Goal: Transaction & Acquisition: Purchase product/service

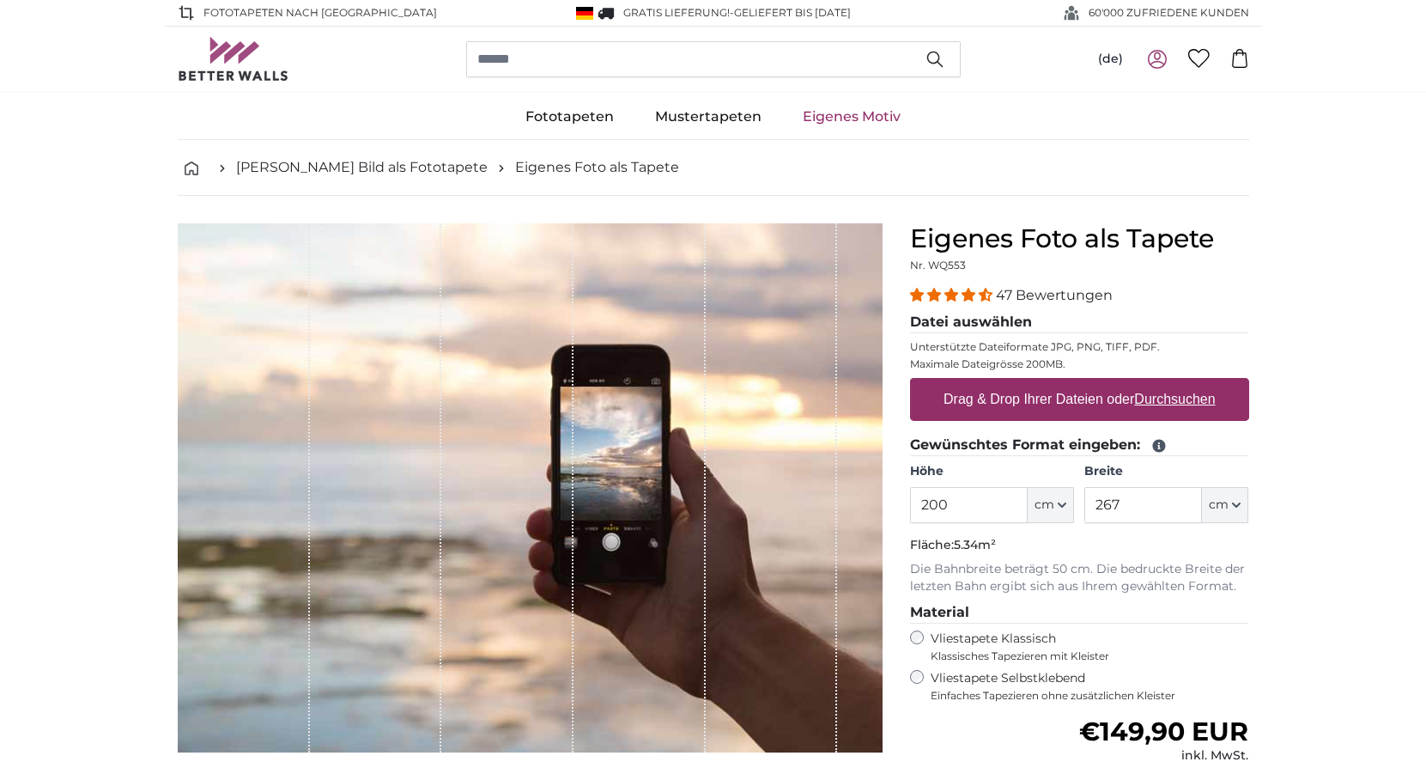
click at [1007, 404] on label "Drag & Drop Ihrer Dateien oder Durchsuchen" at bounding box center [1080, 399] width 286 height 34
click at [1007, 383] on input "Drag & Drop Ihrer Dateien oder Durchsuchen" at bounding box center [1079, 380] width 339 height 5
click at [1018, 400] on label "Drag & Drop Ihrer Dateien oder Durchsuchen" at bounding box center [1080, 399] width 286 height 34
click at [1018, 383] on input "Drag & Drop Ihrer Dateien oder Durchsuchen" at bounding box center [1079, 380] width 339 height 5
click at [1171, 398] on u "Durchsuchen" at bounding box center [1174, 399] width 81 height 15
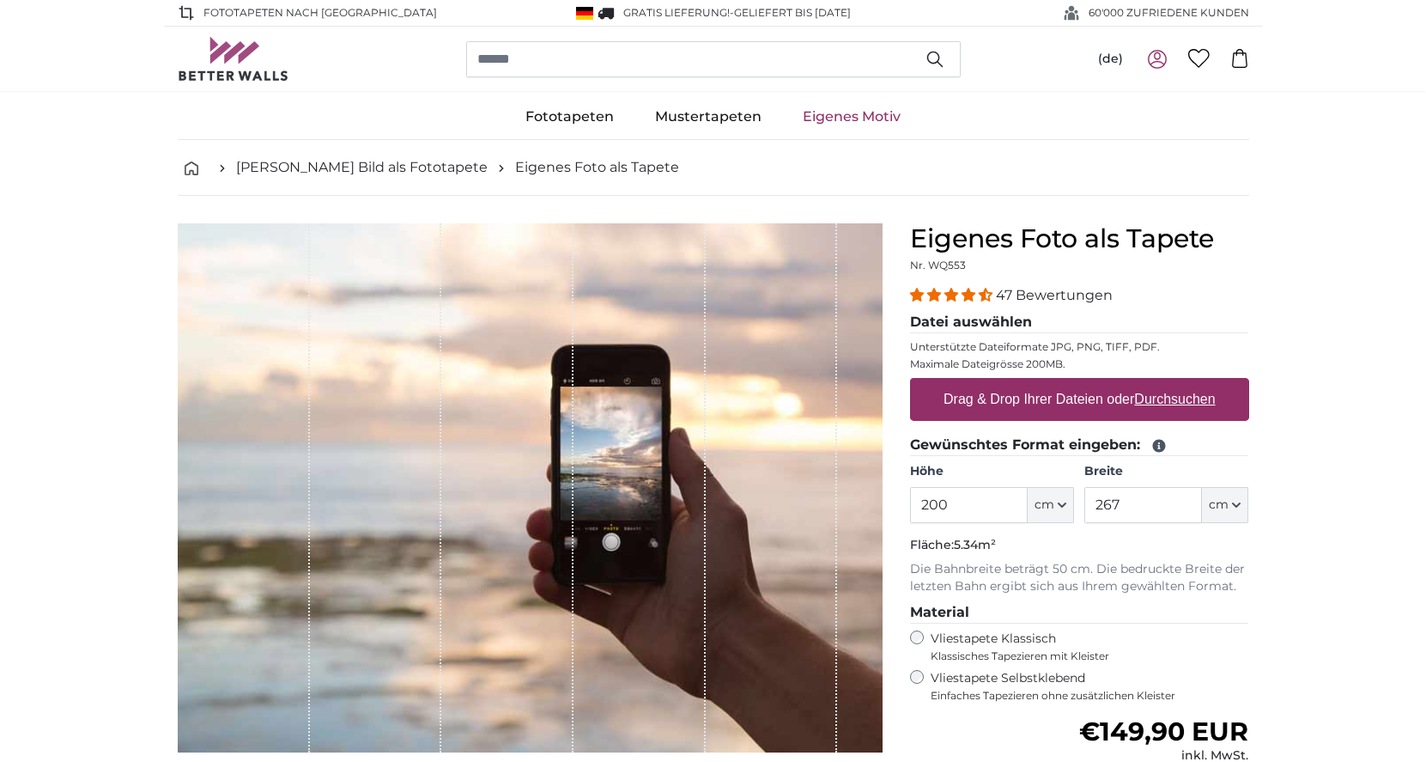
click at [1171, 383] on input "Drag & Drop Ihrer Dateien oder Durchsuchen" at bounding box center [1079, 380] width 339 height 5
type input "**********"
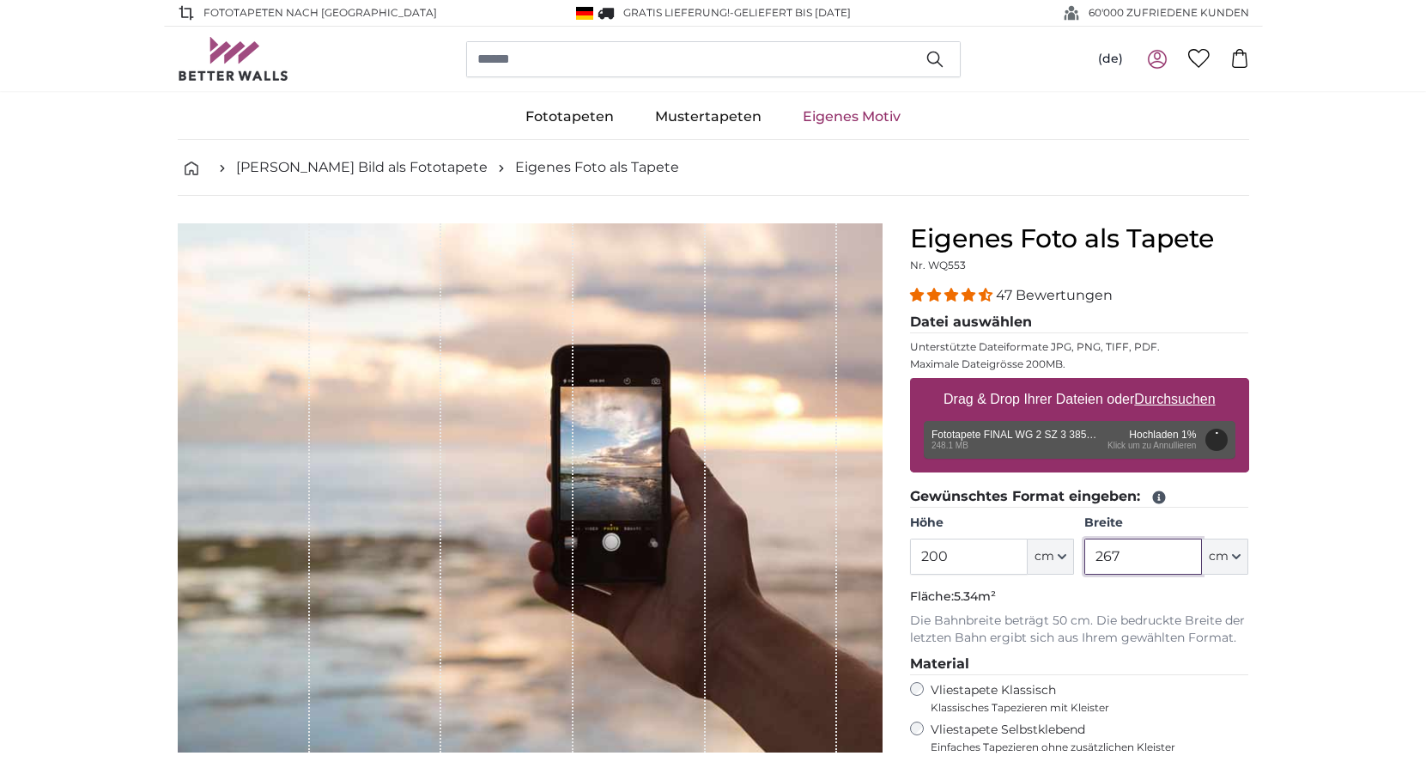
drag, startPoint x: 1123, startPoint y: 557, endPoint x: 942, endPoint y: 498, distance: 190.6
click at [1072, 544] on div "Höhe 200 ft cm Centimeter (cm) Inches (inch) Feet (ft. in.) Breite 267 ft cm Ce…" at bounding box center [1079, 544] width 339 height 60
type input "385"
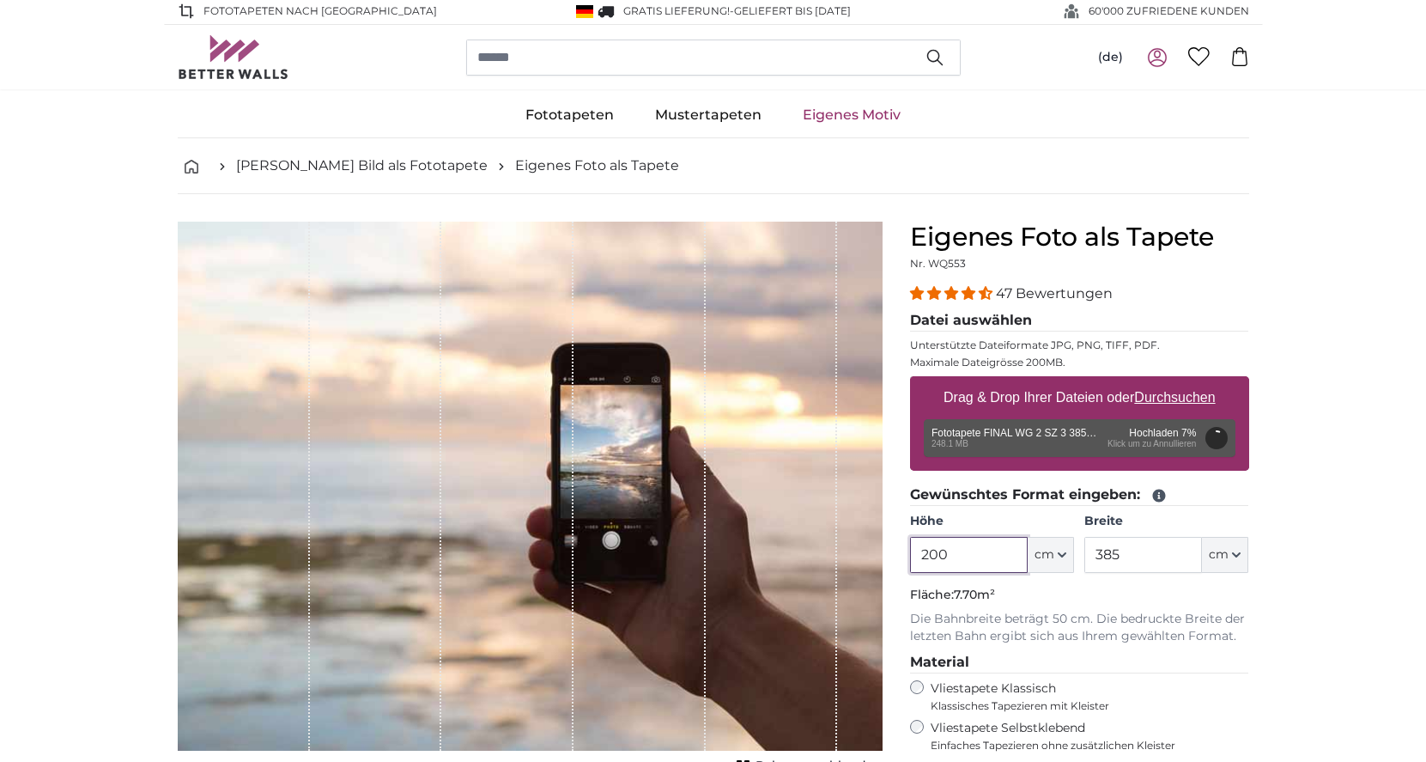
drag, startPoint x: 951, startPoint y: 561, endPoint x: 878, endPoint y: 527, distance: 81.1
click at [892, 540] on product-detail "Abbrechen Bild zuschneiden Bahnen ausblenden Eigenes Foto als Tapete Nr. WQ553 …" at bounding box center [713, 620] width 1099 height 853
type input "274"
click at [1132, 446] on div "Entfernen Nochmal versuchen Entfernen Hochladen Abbrechen Nochmal versuchen Ent…" at bounding box center [1080, 438] width 312 height 38
click at [1131, 447] on div "Entfernen Nochmal versuchen Entfernen Hochladen Abbrechen Nochmal versuchen Ent…" at bounding box center [1080, 438] width 312 height 38
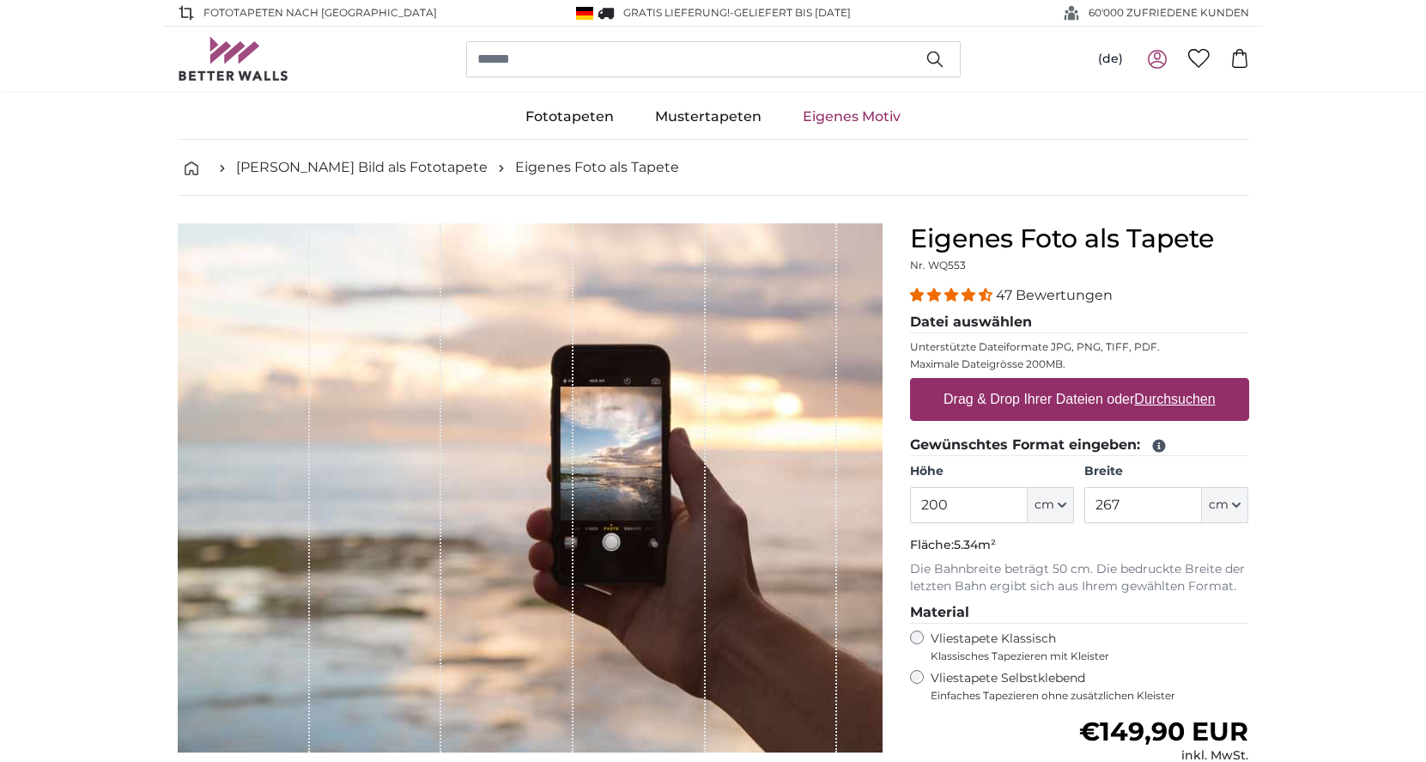
click at [1167, 397] on u "Durchsuchen" at bounding box center [1174, 399] width 81 height 15
click at [1167, 383] on input "Drag & Drop Ihrer Dateien oder Durchsuchen" at bounding box center [1079, 380] width 339 height 5
type input "**********"
click at [1198, 398] on u "Durchsuchen" at bounding box center [1174, 399] width 81 height 15
click at [1198, 383] on input "Drag & Drop Ihrer Dateien oder Durchsuchen" at bounding box center [1079, 380] width 339 height 5
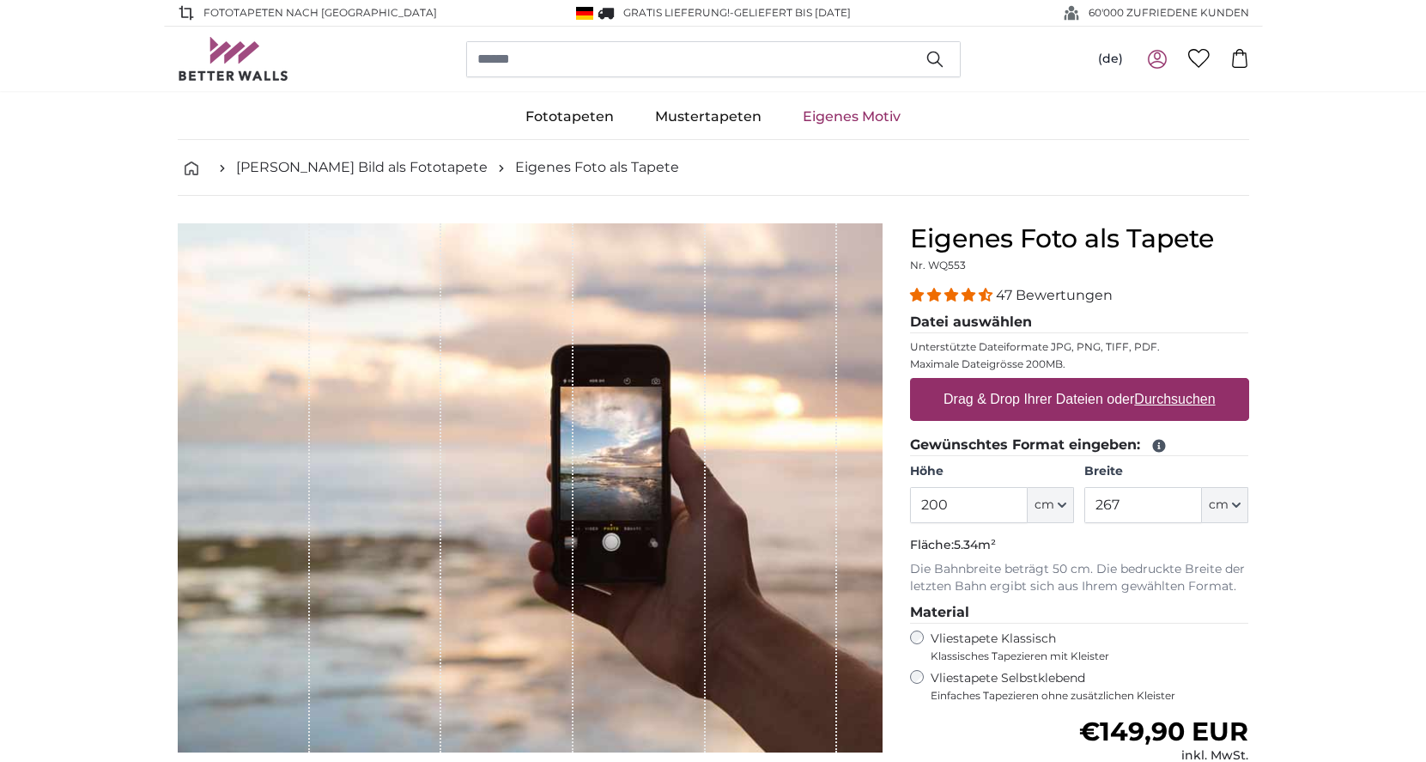
type input "**********"
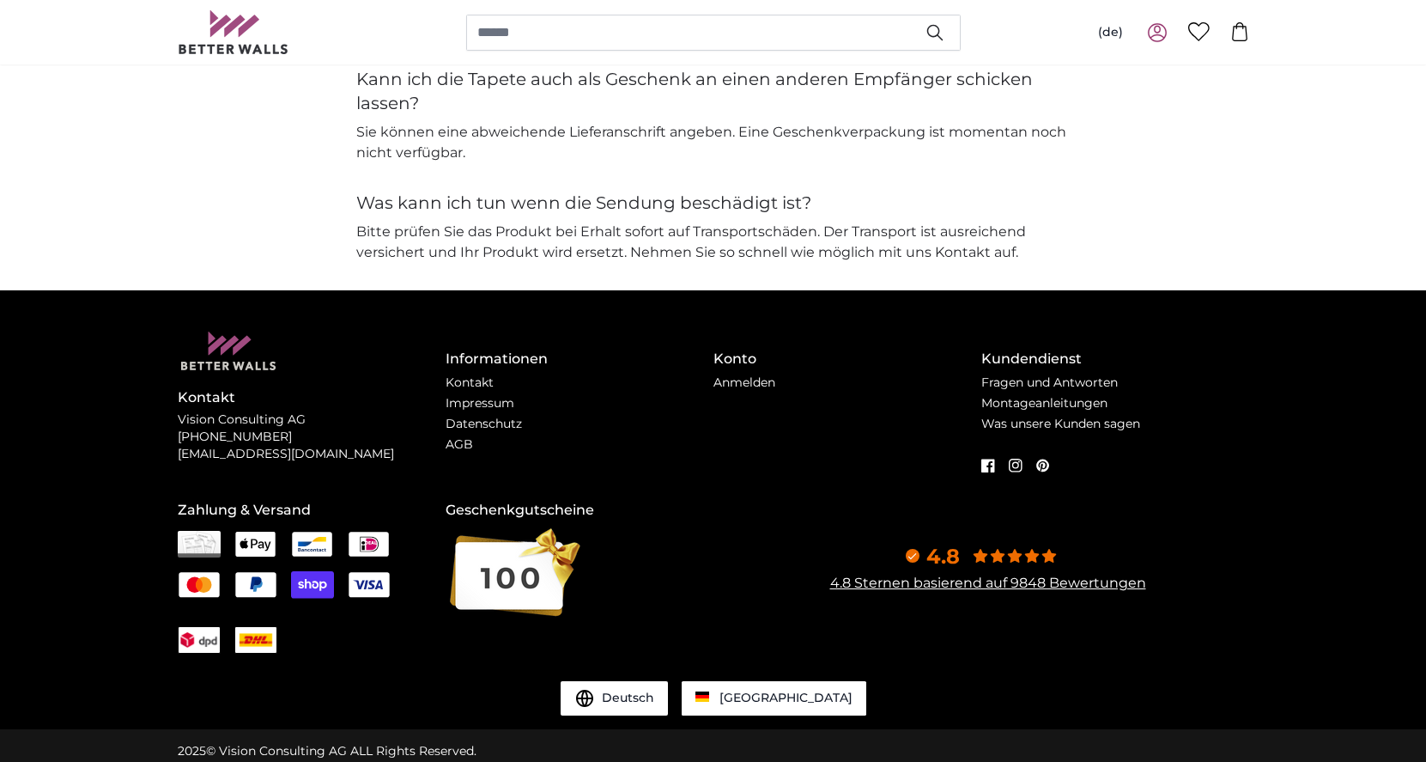
scroll to position [4158, 0]
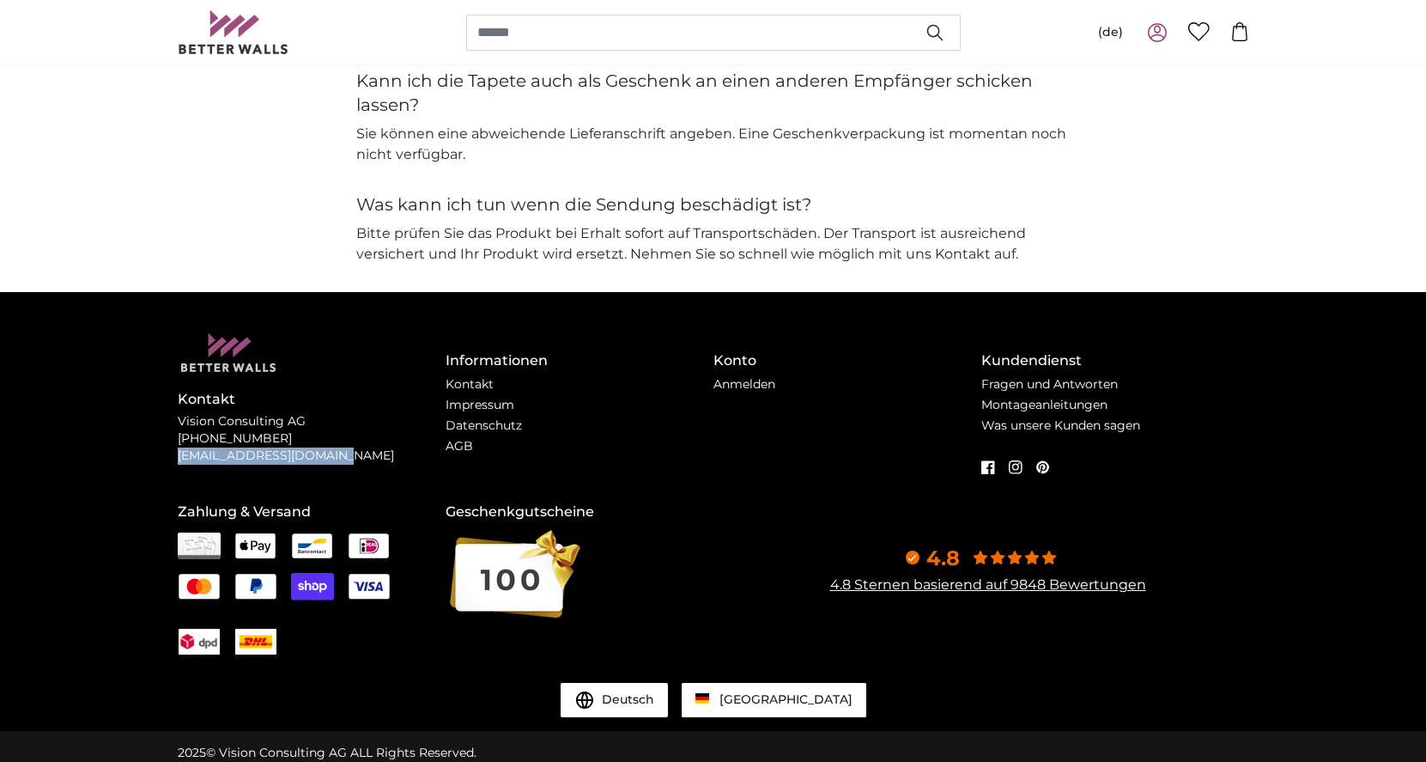
drag, startPoint x: 179, startPoint y: 446, endPoint x: 341, endPoint y: 447, distance: 161.4
click at [341, 447] on p "Vision Consulting AG +49 741 92829809 support@betterwalls.com" at bounding box center [312, 439] width 268 height 52
copy p "[EMAIL_ADDRESS][DOMAIN_NAME]"
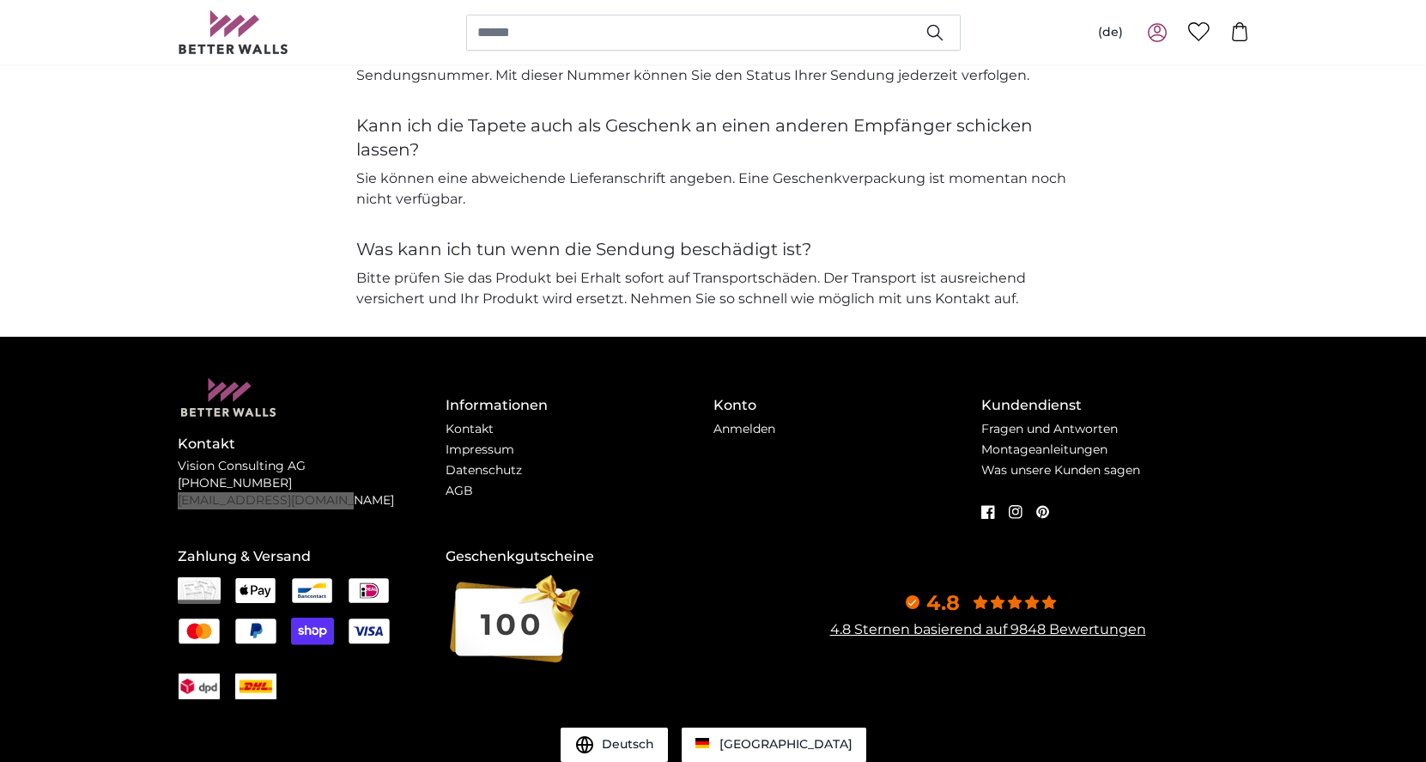
type input "282"
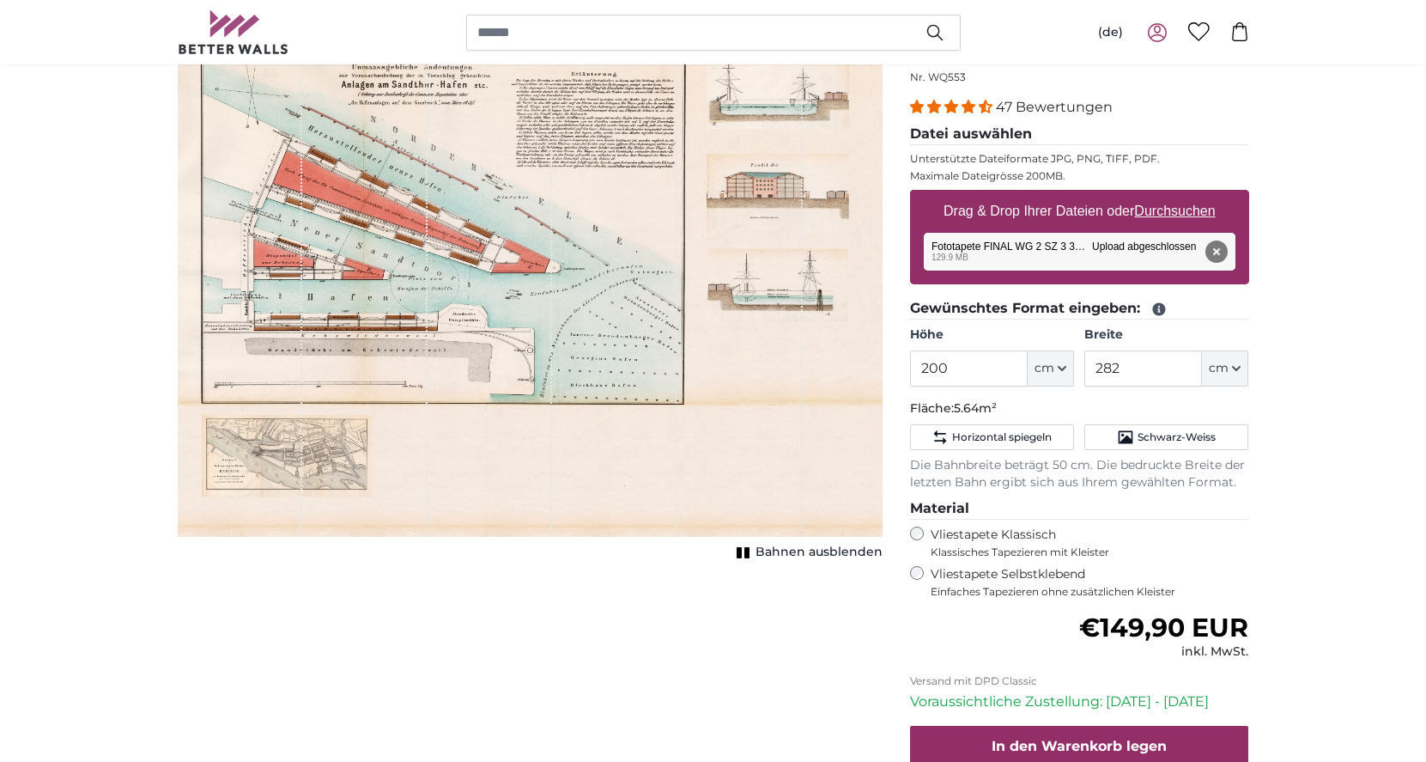
scroll to position [191, 0]
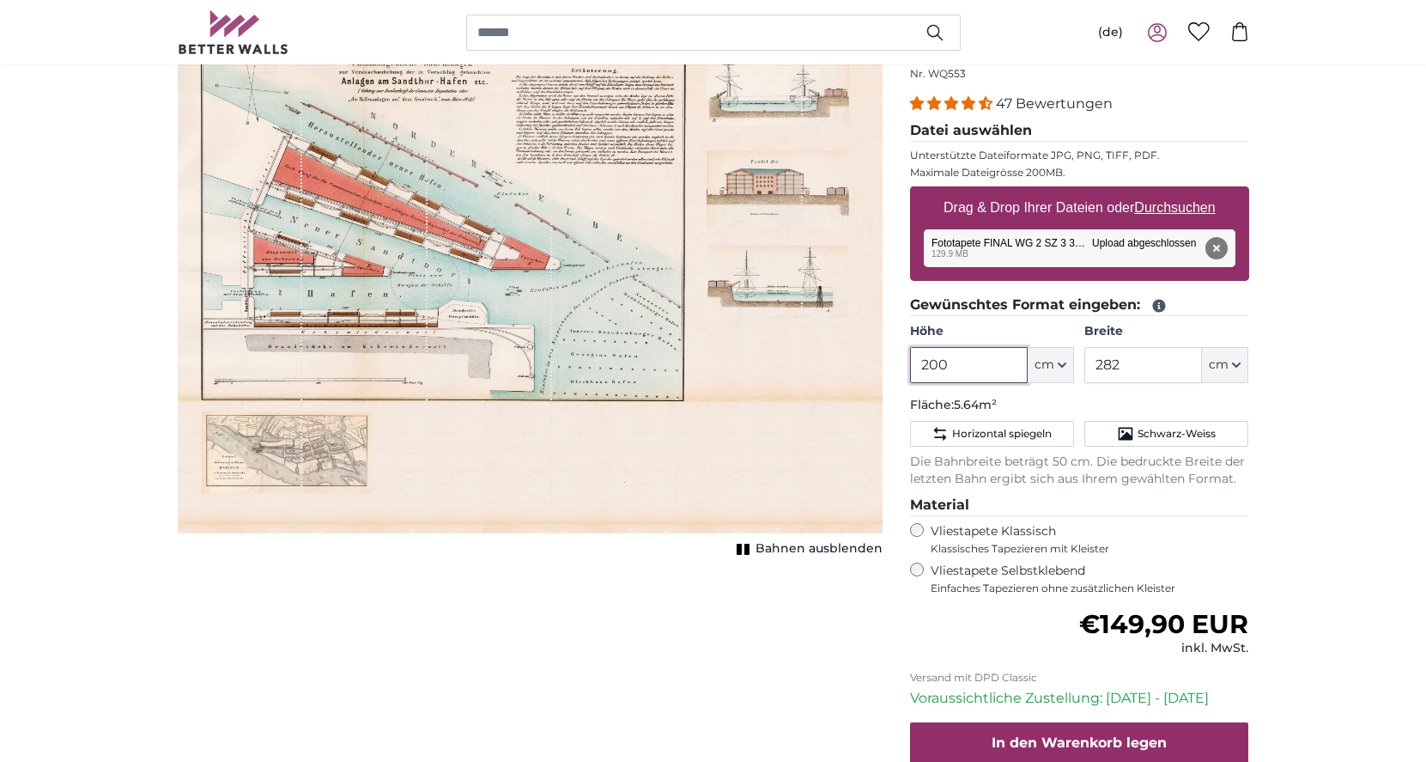
drag, startPoint x: 952, startPoint y: 361, endPoint x: 888, endPoint y: 339, distance: 67.9
click at [895, 343] on product-detail "Abbrechen Bild zuschneiden Bahnen ausblenden Eigenes Foto als Tapete Nr. WQ553 …" at bounding box center [713, 446] width 1099 height 885
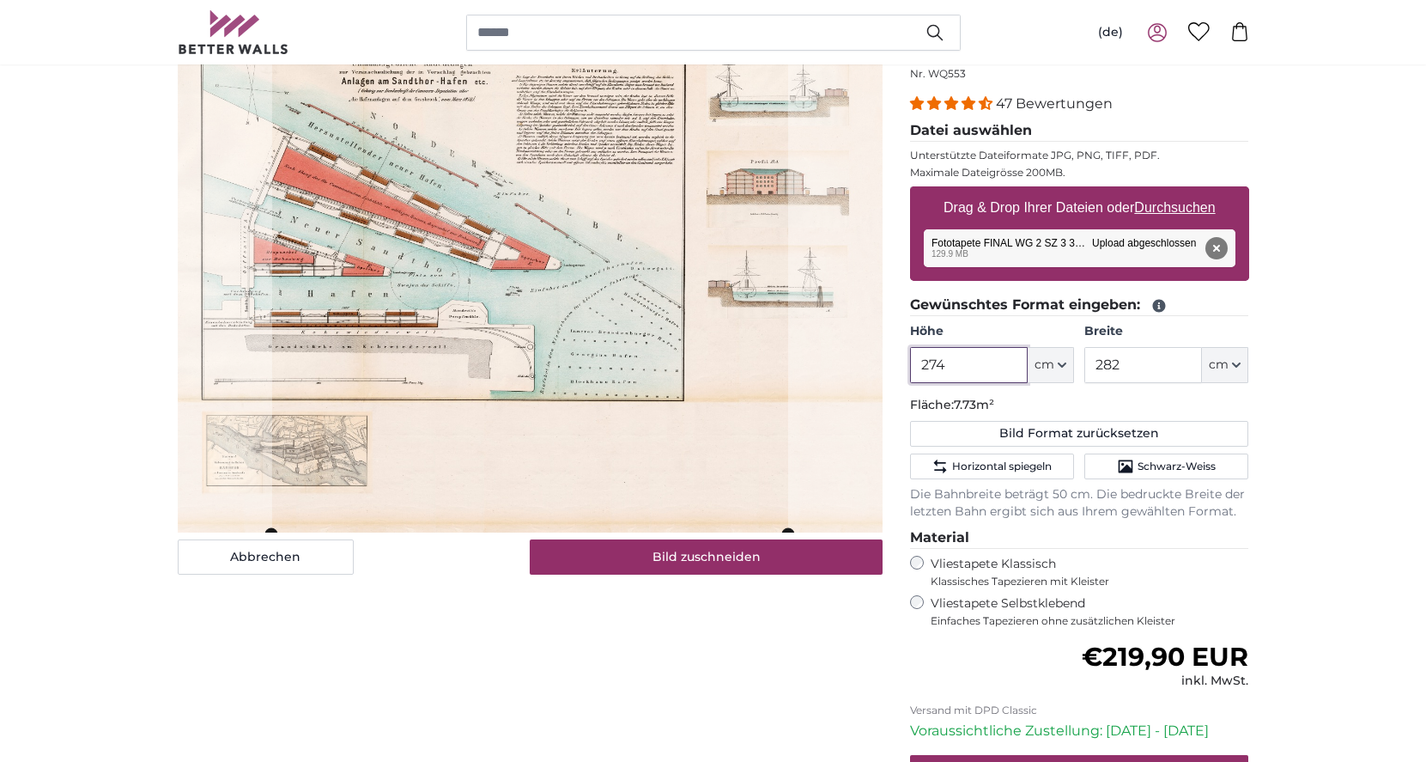
type input "274"
drag, startPoint x: 1094, startPoint y: 368, endPoint x: 1053, endPoint y: 353, distance: 43.7
click at [1073, 361] on div "Höhe 274 ft cm Centimeter (cm) Inches (inch) Feet (ft. in.) Breite 282 ft cm Ce…" at bounding box center [1079, 353] width 339 height 60
type input "2"
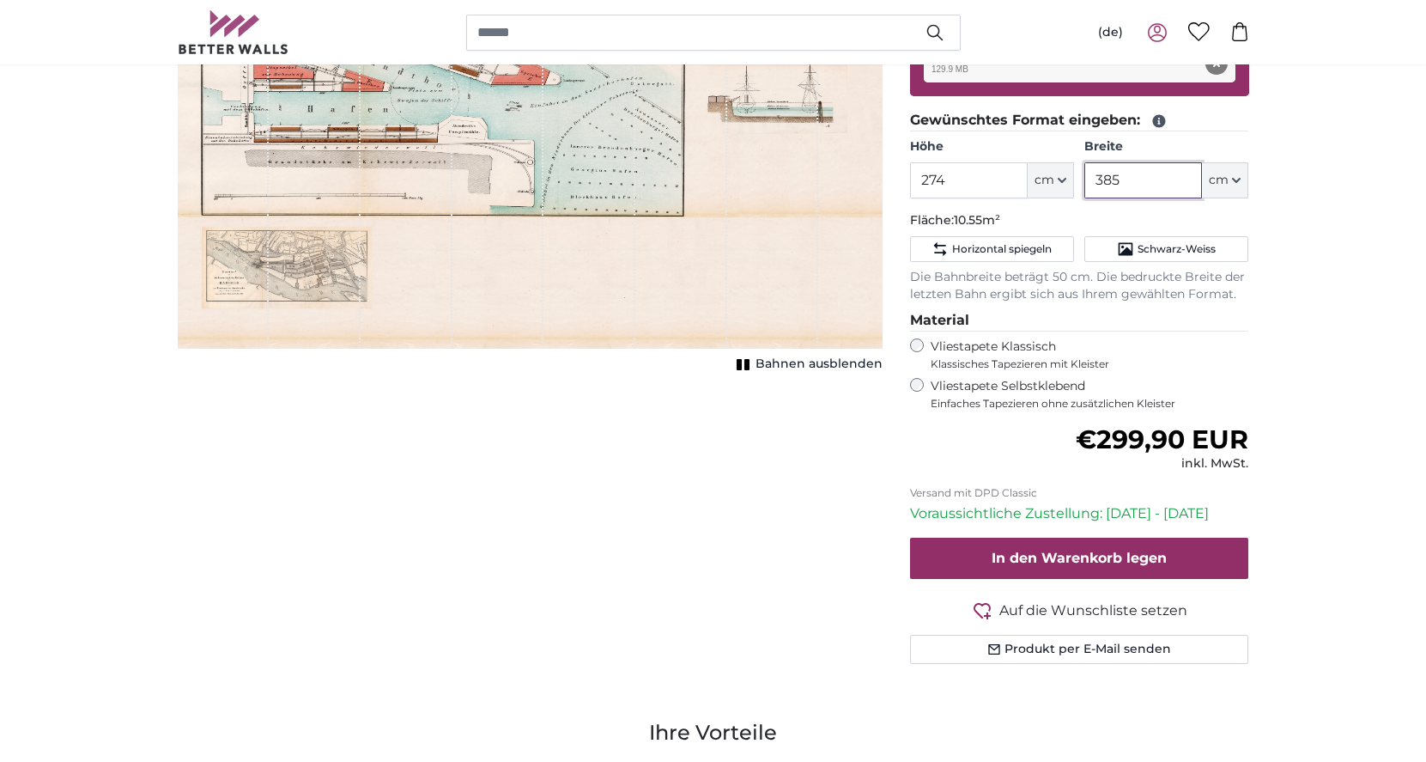
scroll to position [380, 0]
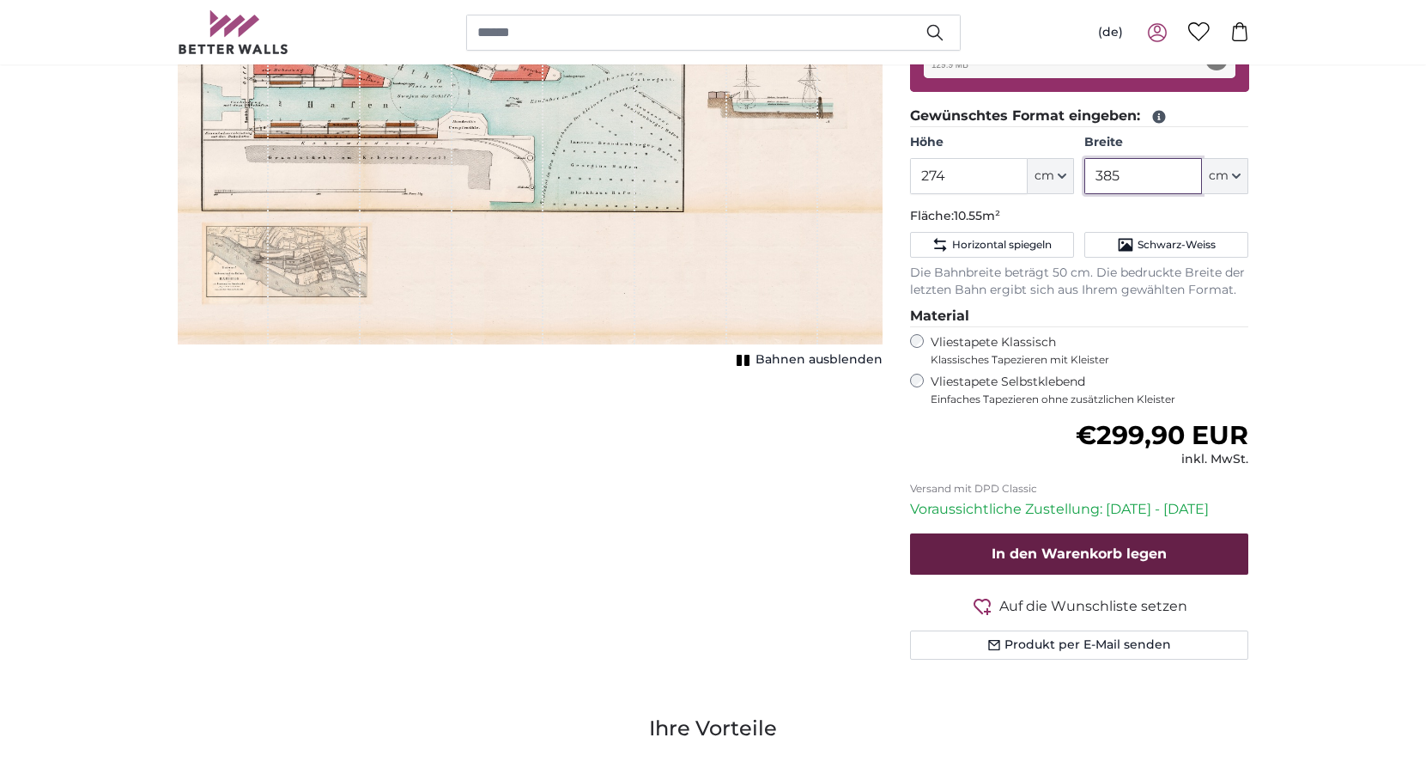
type input "385"
click at [1139, 545] on span "In den Warenkorb legen" at bounding box center [1079, 553] width 175 height 16
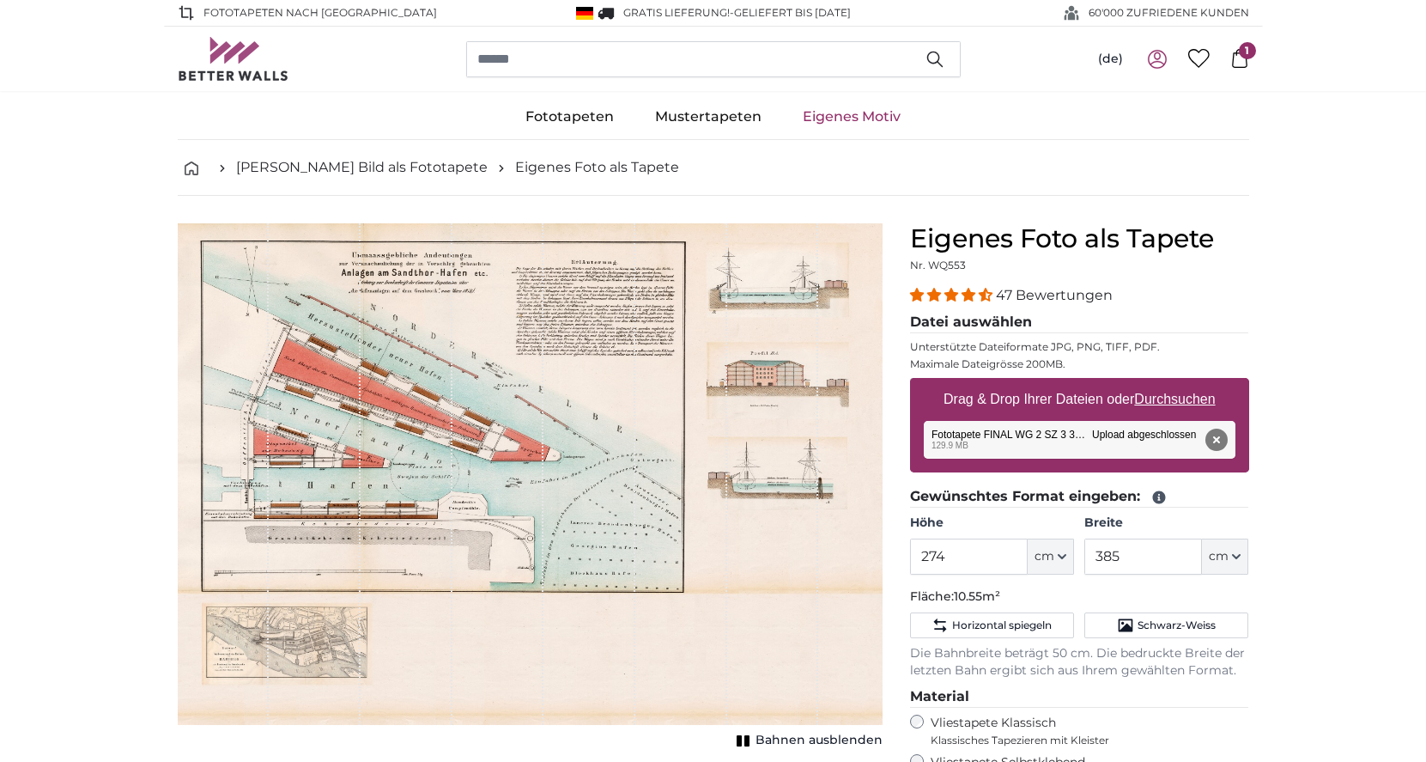
scroll to position [0, 0]
click at [1237, 63] on icon at bounding box center [1240, 58] width 19 height 19
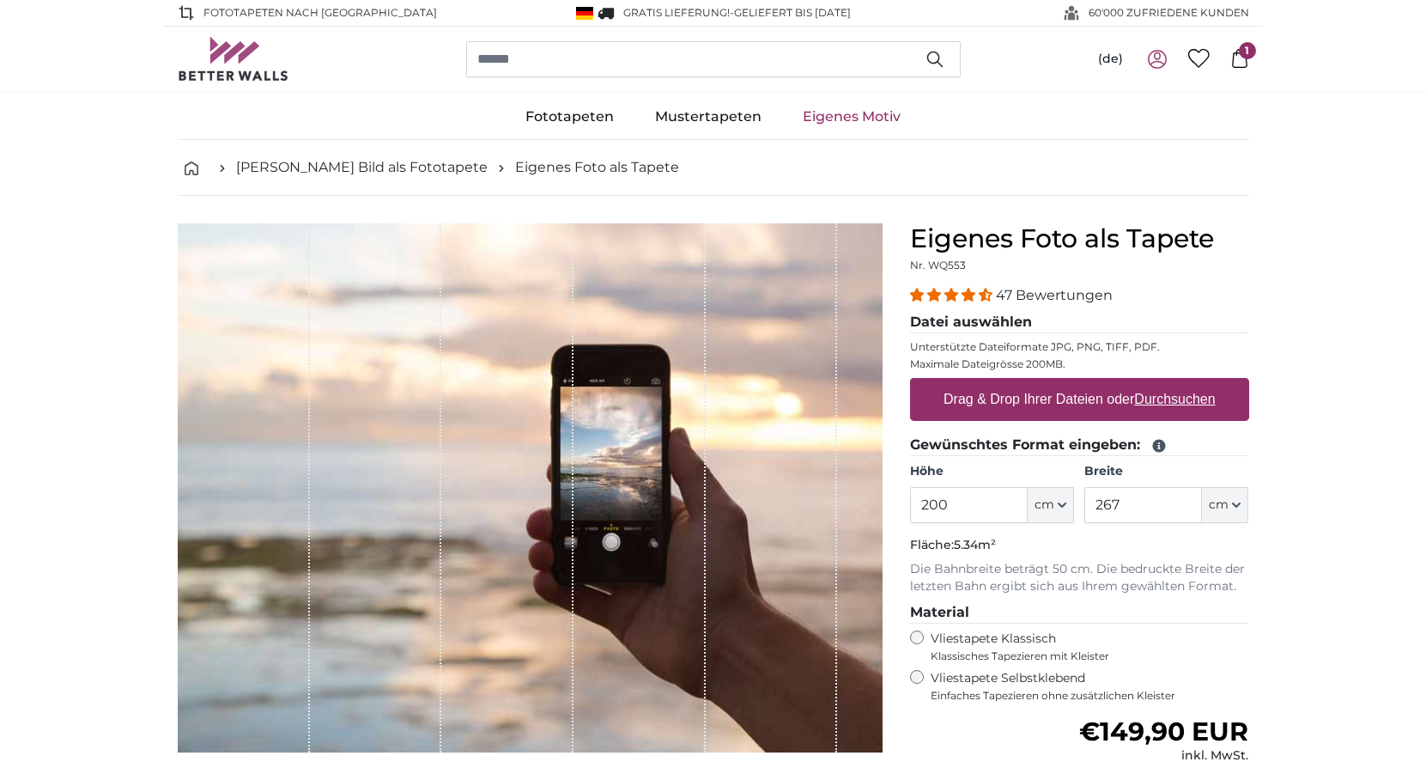
click at [1158, 400] on u "Durchsuchen" at bounding box center [1174, 399] width 81 height 15
click at [1158, 383] on input "Drag & Drop Ihrer Dateien oder Durchsuchen" at bounding box center [1079, 380] width 339 height 5
type input "**********"
click at [1179, 398] on u "Durchsuchen" at bounding box center [1174, 399] width 81 height 15
click at [1179, 383] on input "Drag & Drop Ihrer Dateien oder Durchsuchen" at bounding box center [1079, 380] width 339 height 5
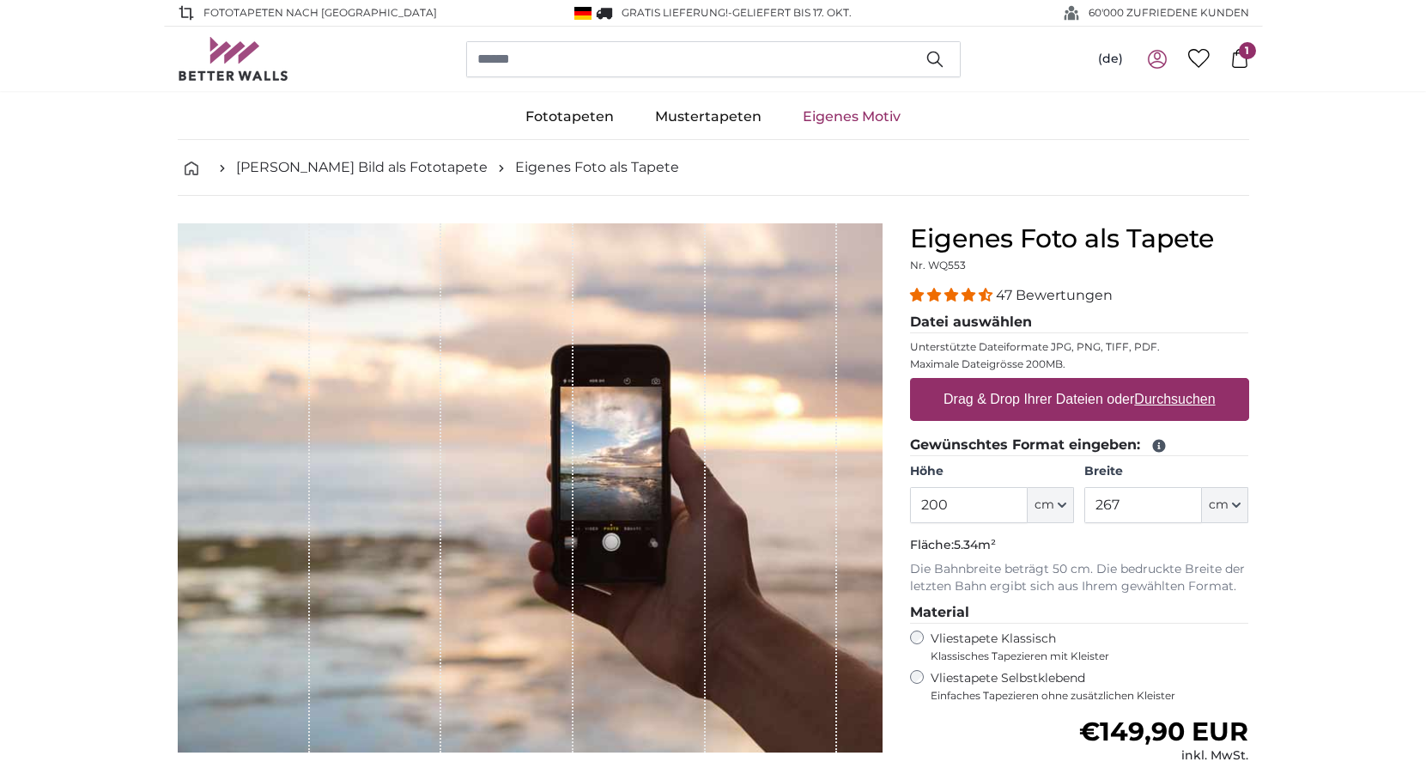
type input "**********"
click at [1170, 400] on u "Durchsuchen" at bounding box center [1174, 399] width 81 height 15
click at [1170, 383] on input "Drag & Drop Ihrer Dateien oder Durchsuchen" at bounding box center [1079, 380] width 339 height 5
type input "**********"
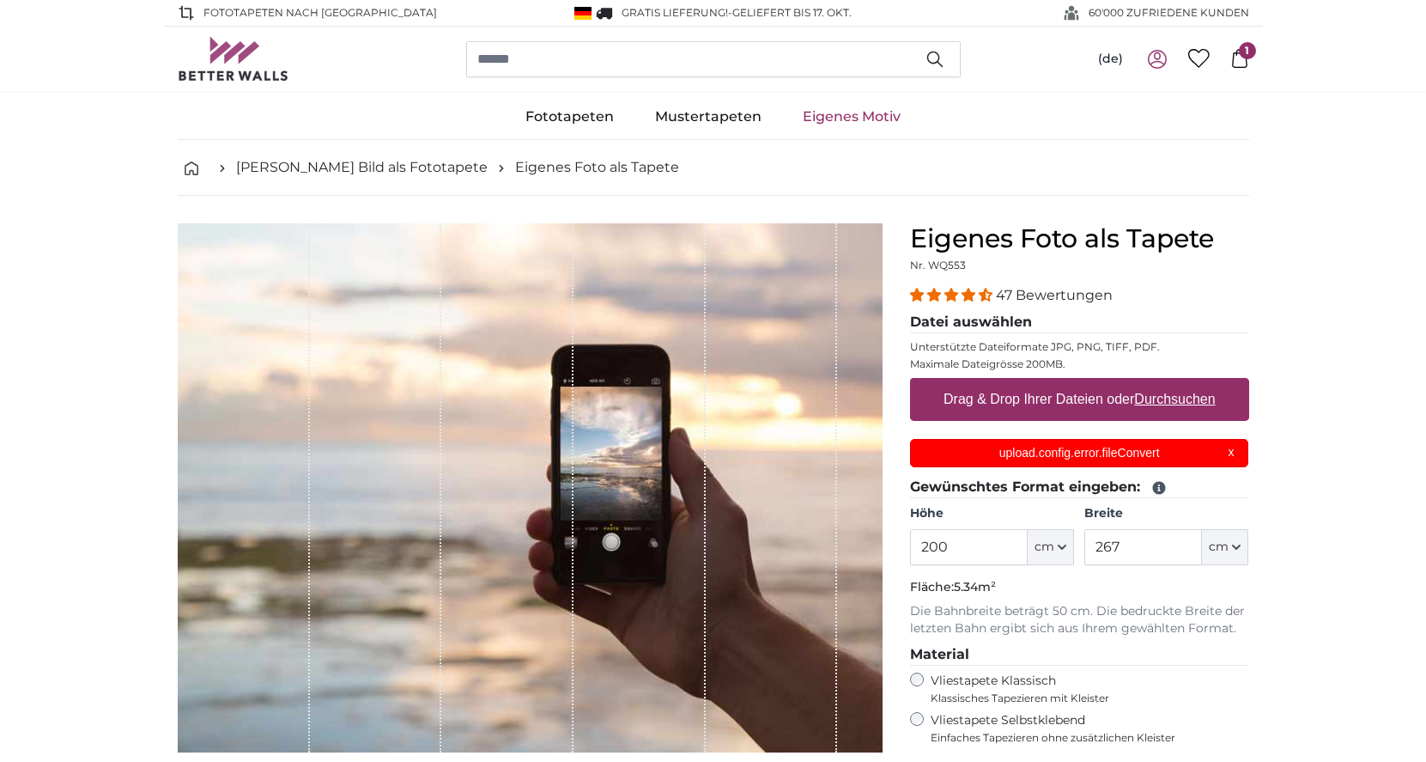
click at [1174, 397] on u "Durchsuchen" at bounding box center [1174, 399] width 81 height 15
click at [1174, 383] on input "Drag & Drop Ihrer Dateien oder Durchsuchen" at bounding box center [1079, 380] width 339 height 5
type input "**********"
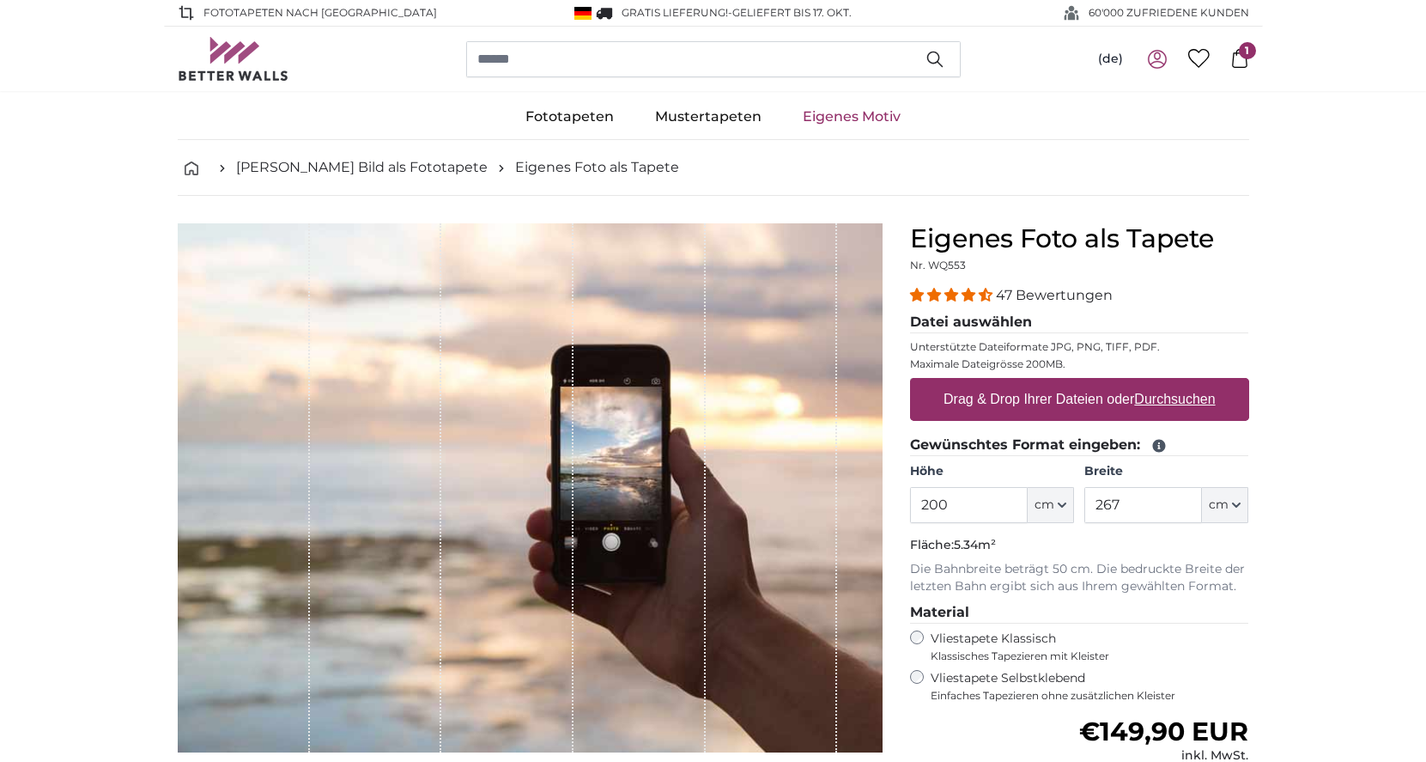
click at [1189, 399] on u "Durchsuchen" at bounding box center [1174, 399] width 81 height 15
click at [1189, 383] on input "Drag & Drop Ihrer Dateien oder Durchsuchen" at bounding box center [1079, 380] width 339 height 5
type input "**********"
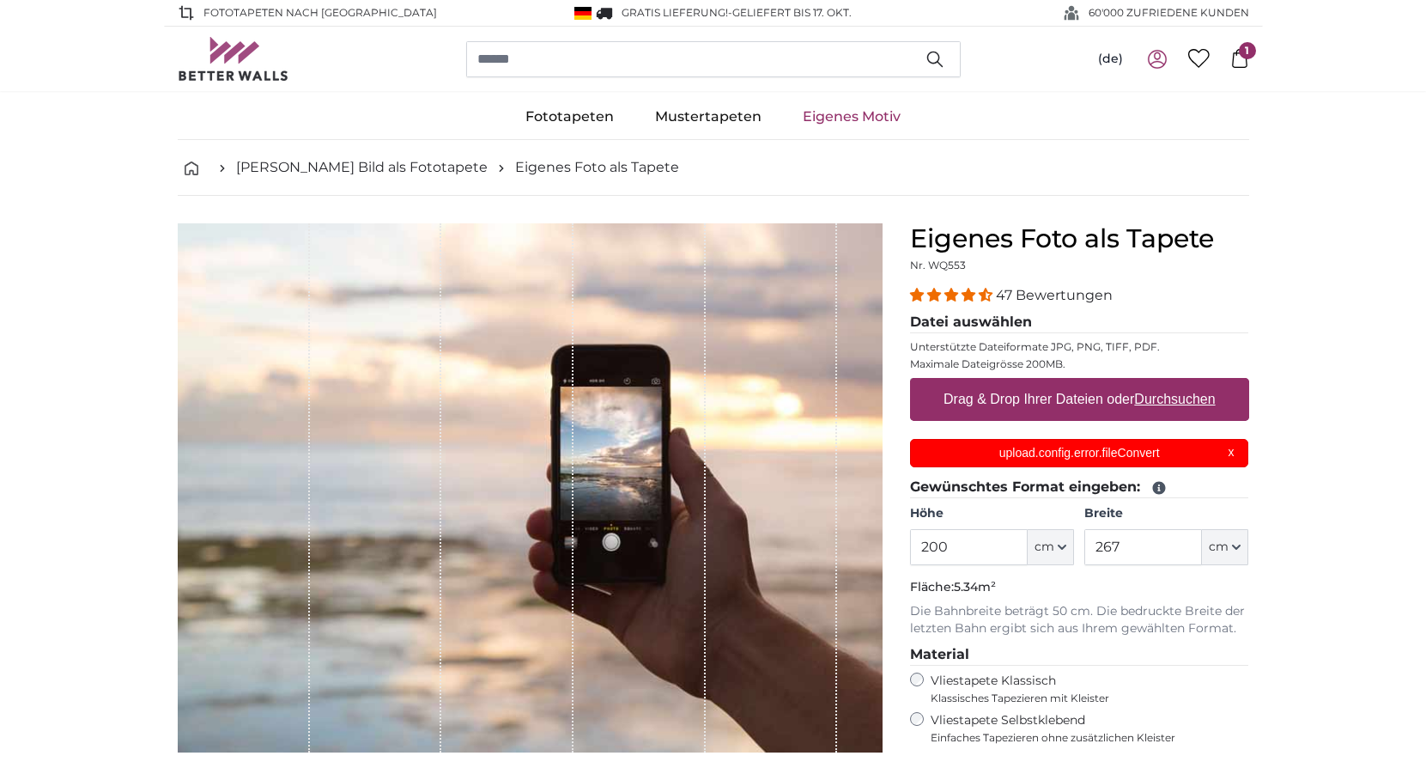
click at [1197, 396] on u "Durchsuchen" at bounding box center [1174, 399] width 81 height 15
click at [1197, 383] on input "Drag & Drop Ihrer Dateien oder Durchsuchen" at bounding box center [1079, 380] width 339 height 5
click at [1195, 402] on u "Durchsuchen" at bounding box center [1174, 399] width 81 height 15
click at [1195, 383] on input "Drag & Drop Ihrer Dateien oder Durchsuchen" at bounding box center [1079, 380] width 339 height 5
type input "**********"
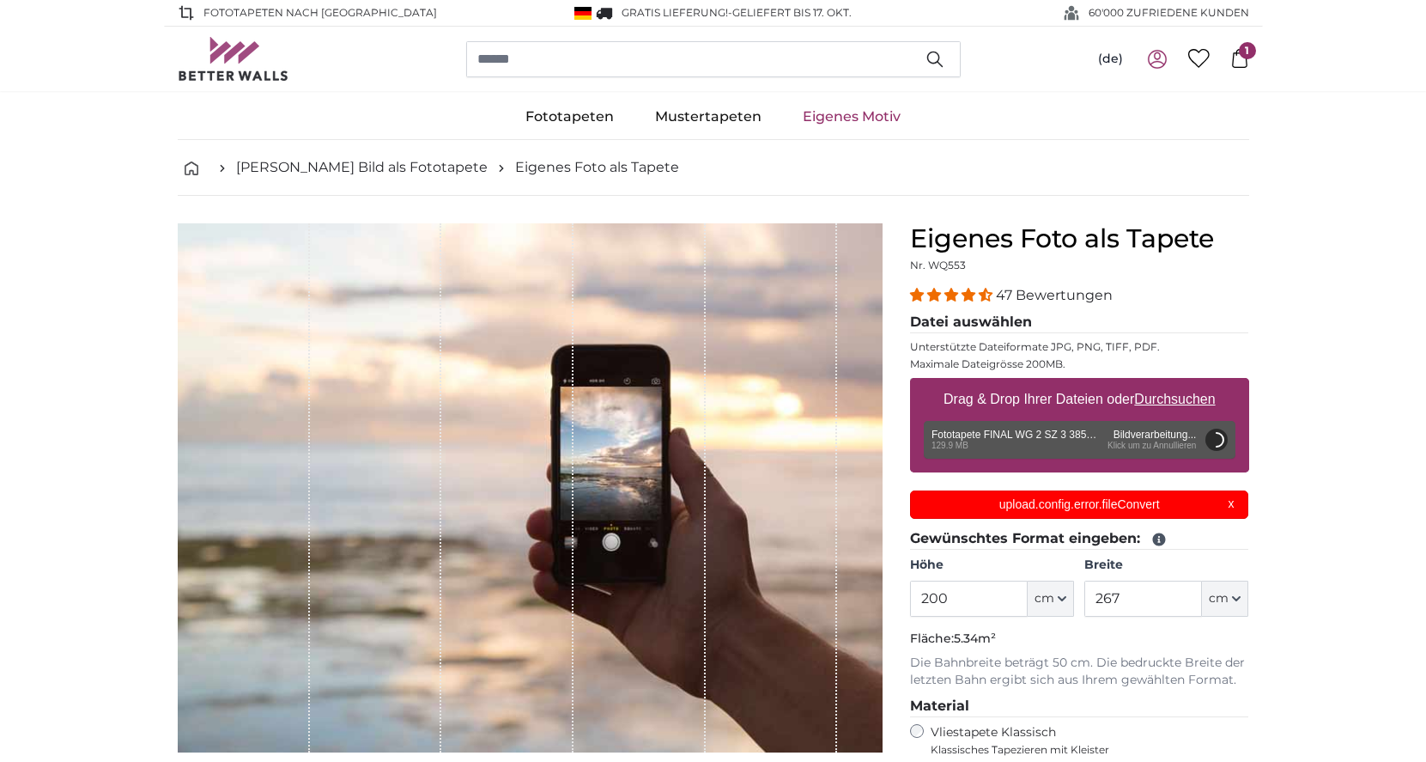
click at [1233, 506] on div "upload.config.error.fileConvert X" at bounding box center [1079, 504] width 339 height 28
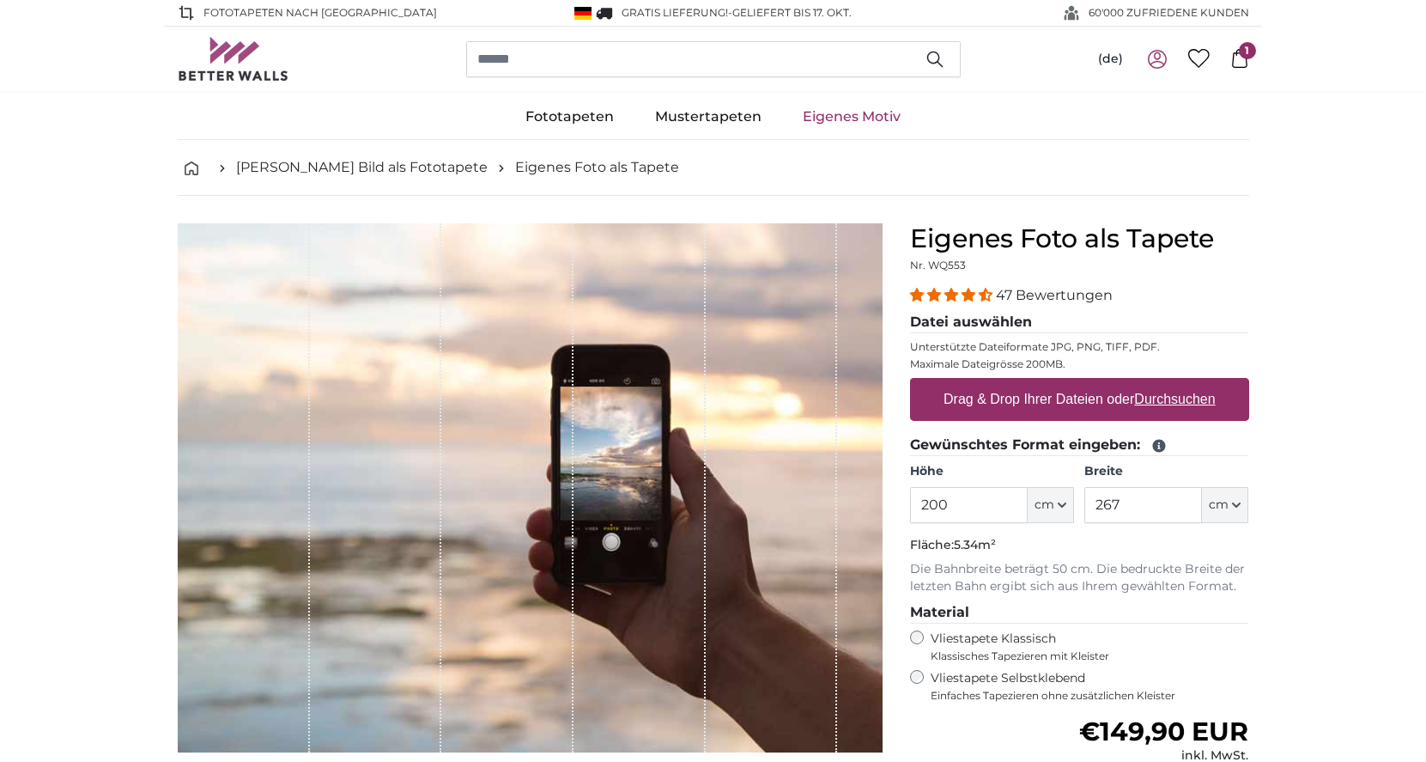
click at [1169, 395] on u "Durchsuchen" at bounding box center [1174, 399] width 81 height 15
click at [1169, 383] on input "Drag & Drop Ihrer Dateien oder Durchsuchen" at bounding box center [1079, 380] width 339 height 5
type input "**********"
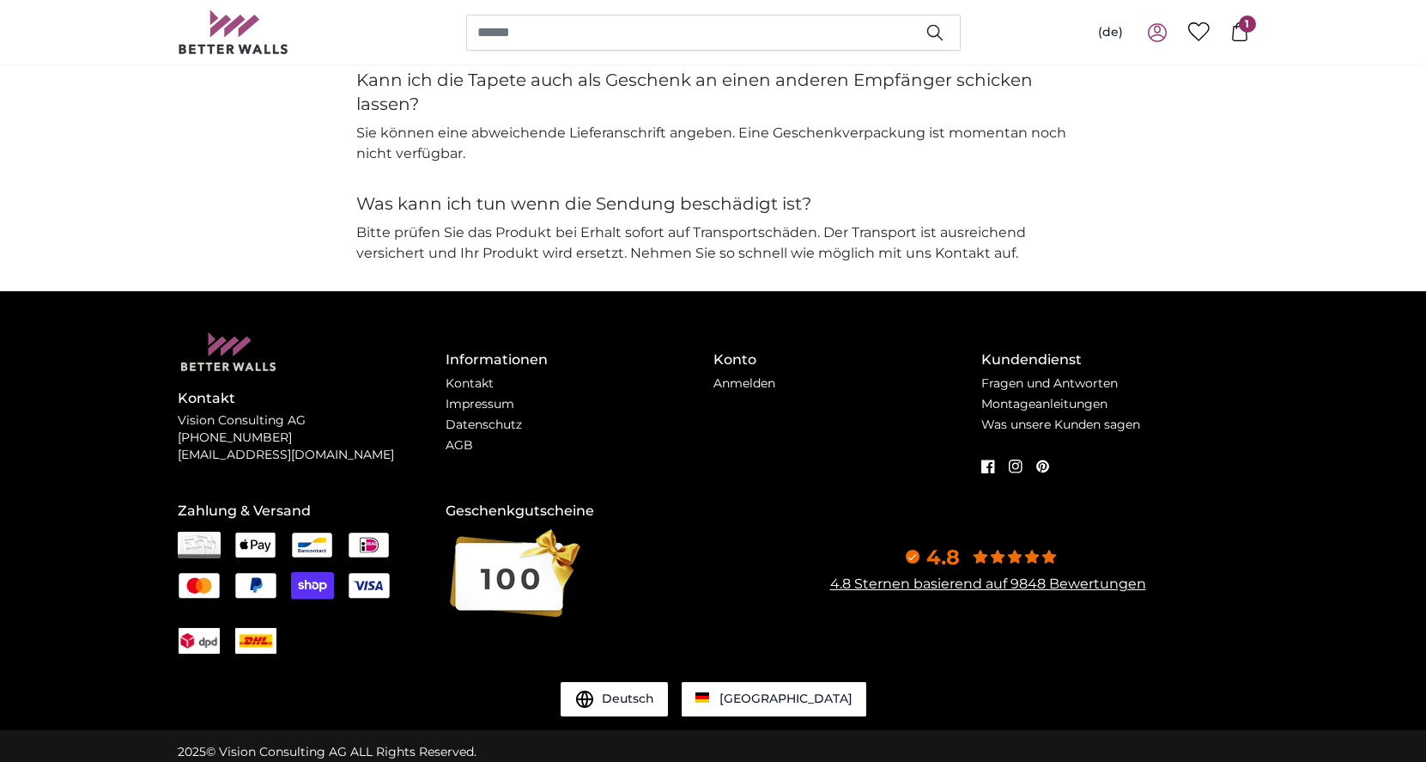
scroll to position [4158, 0]
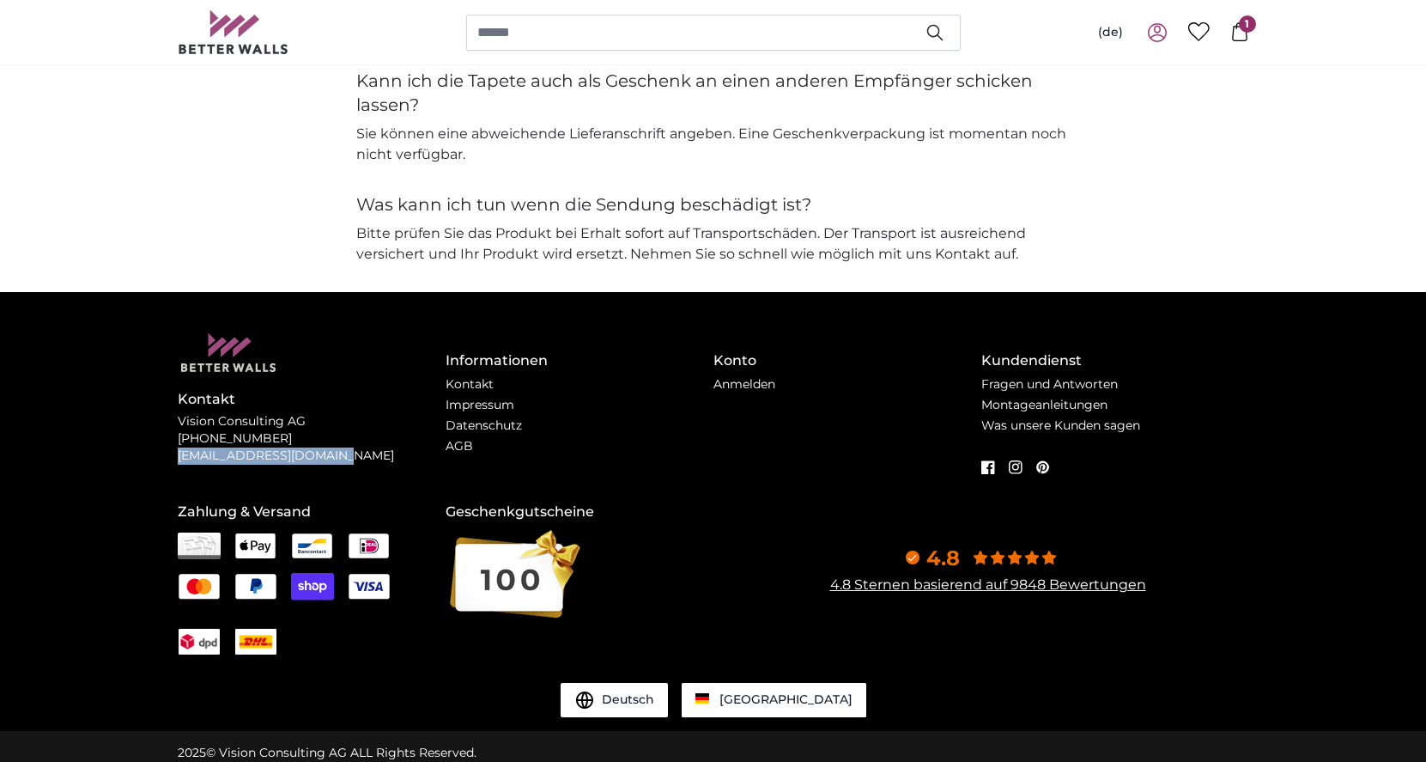
drag, startPoint x: 179, startPoint y: 447, endPoint x: 337, endPoint y: 441, distance: 159.0
click at [337, 441] on p "Vision Consulting AG +49 741 92829809 support@betterwalls.com" at bounding box center [312, 439] width 268 height 52
copy p "[EMAIL_ADDRESS][DOMAIN_NAME]"
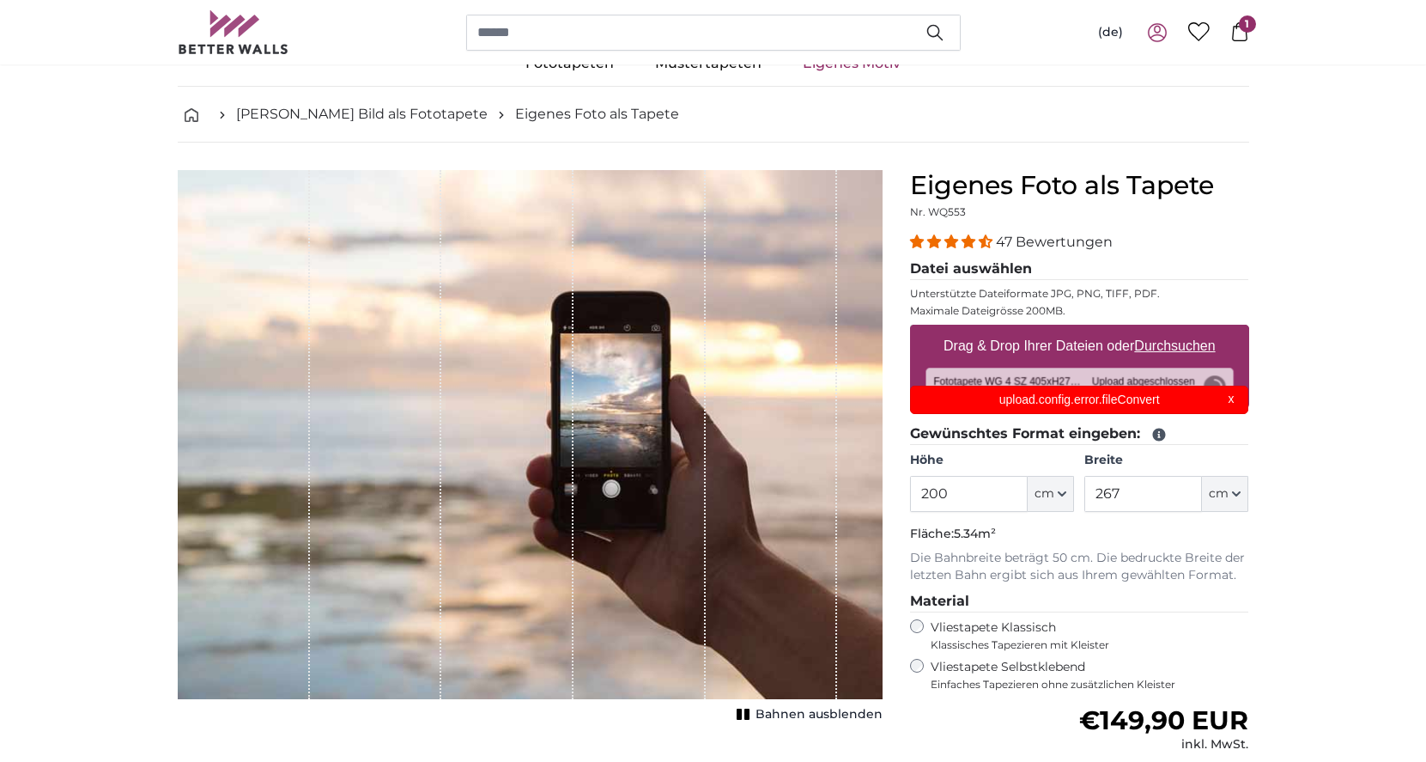
scroll to position [0, 0]
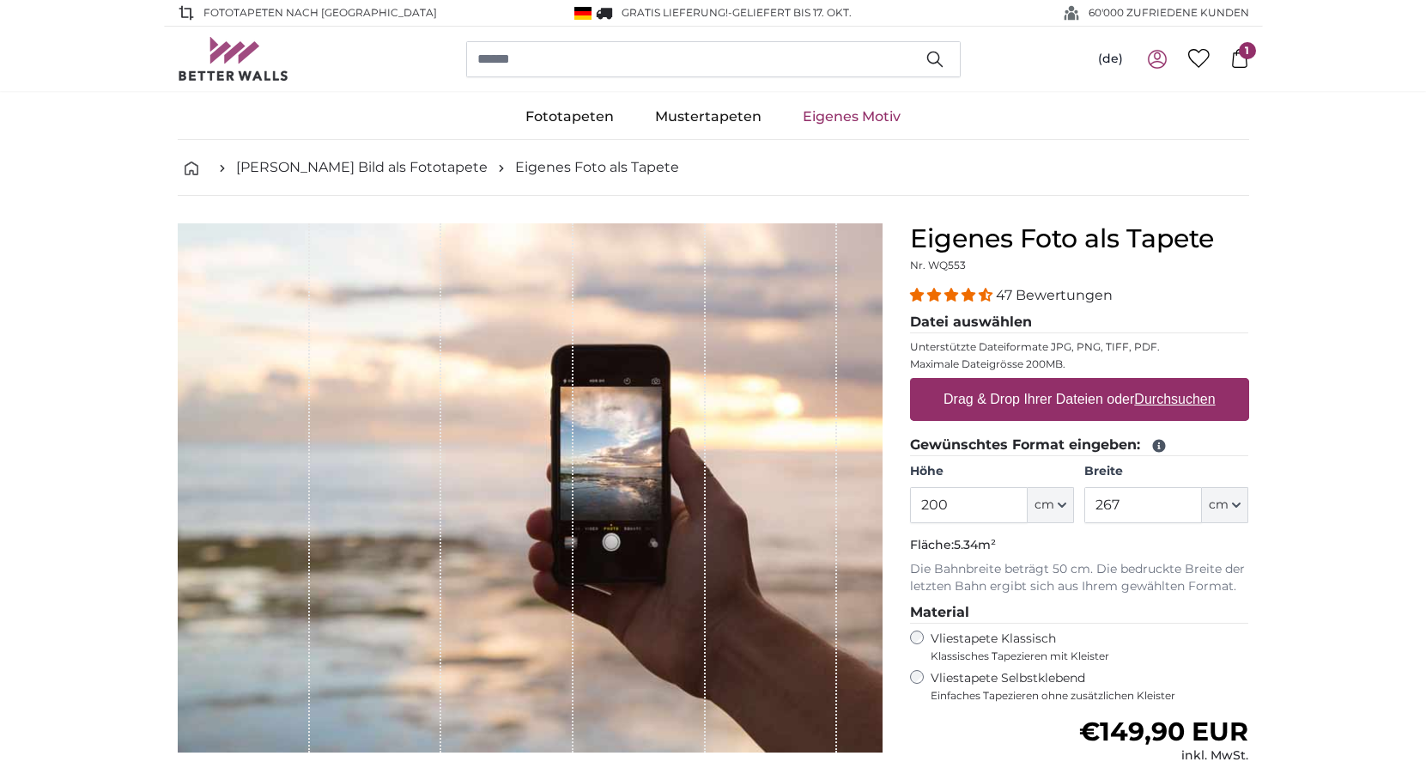
click at [1151, 397] on u "Durchsuchen" at bounding box center [1174, 399] width 81 height 15
click at [1151, 383] on input "Drag & Drop Ihrer Dateien oder Durchsuchen" at bounding box center [1079, 380] width 339 height 5
type input "**********"
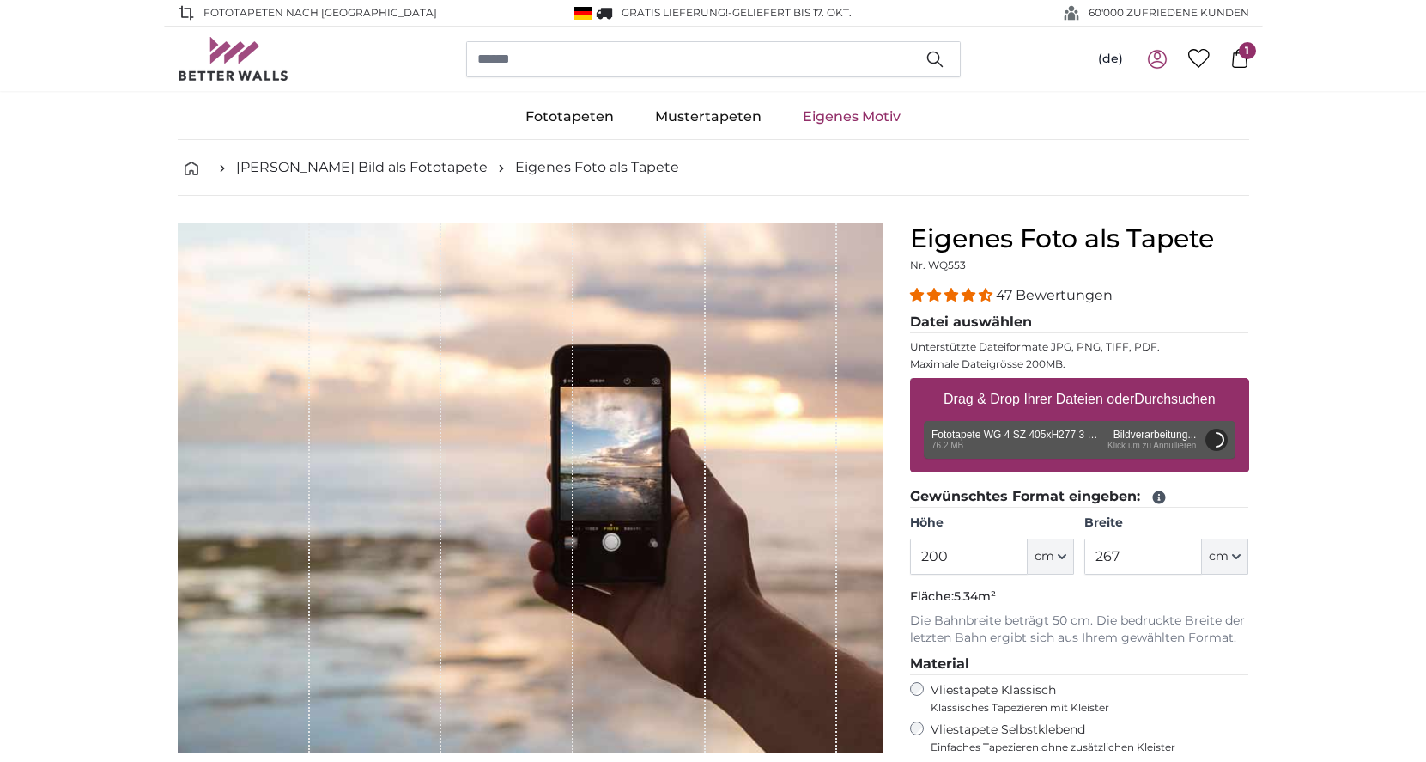
click at [1245, 61] on icon at bounding box center [1240, 58] width 19 height 19
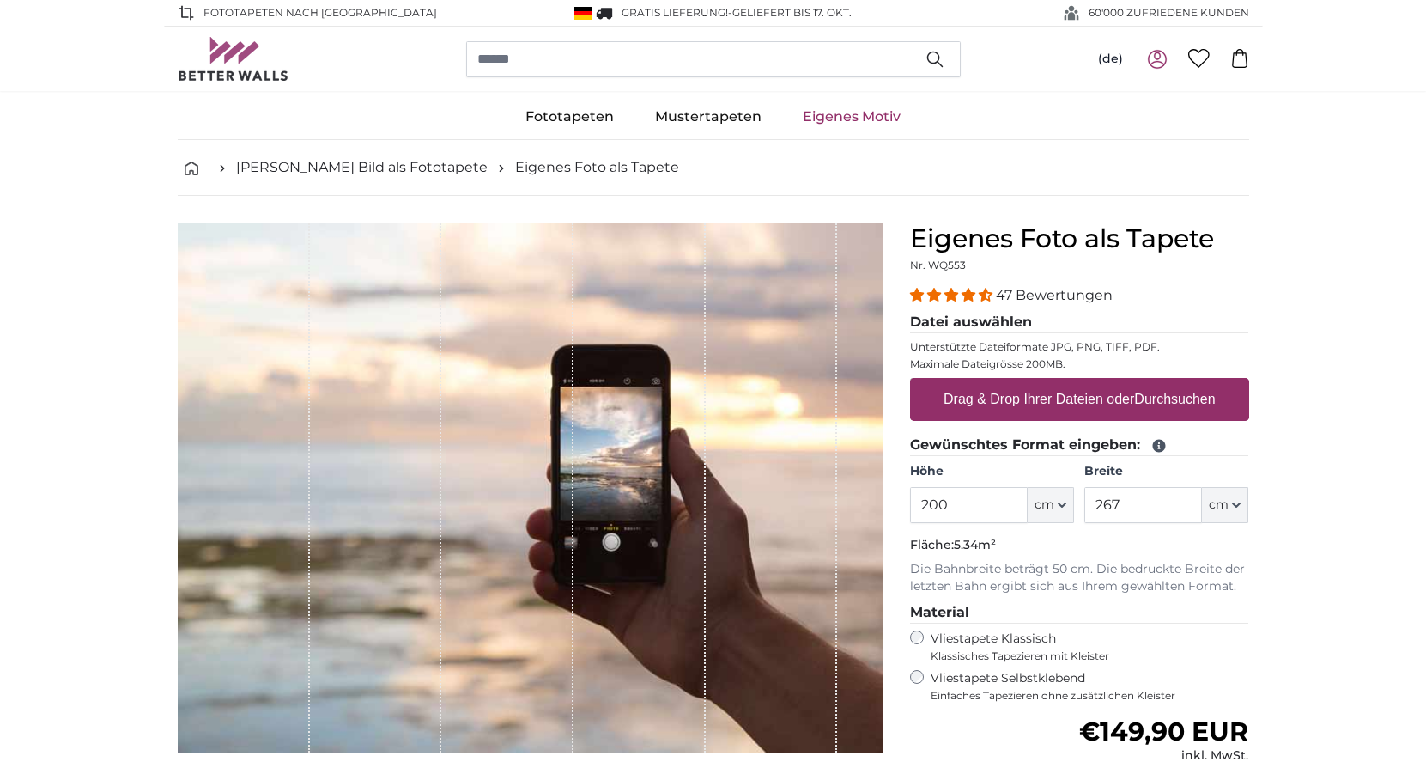
click at [1170, 398] on u "Durchsuchen" at bounding box center [1174, 399] width 81 height 15
click at [1170, 383] on input "Drag & Drop Ihrer Dateien oder Durchsuchen" at bounding box center [1079, 380] width 339 height 5
type input "**********"
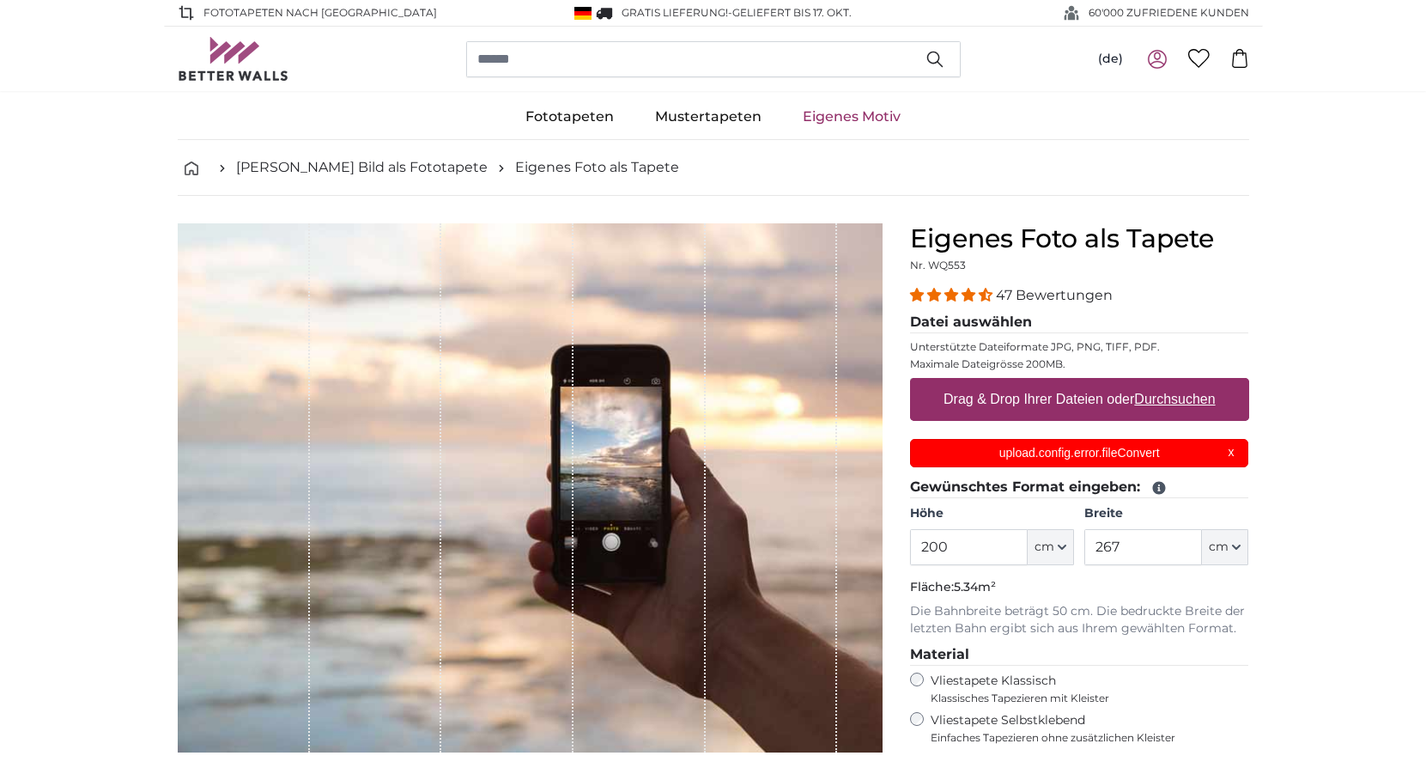
click at [1151, 397] on u "Durchsuchen" at bounding box center [1174, 399] width 81 height 15
click at [1151, 383] on input "Drag & Drop Ihrer Dateien oder Durchsuchen" at bounding box center [1079, 380] width 339 height 5
